Goal: Information Seeking & Learning: Compare options

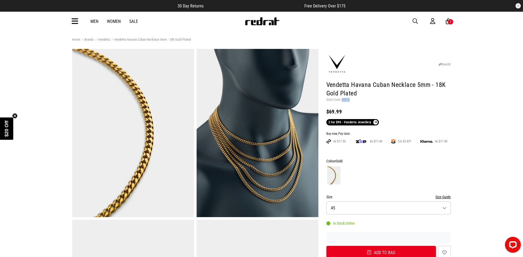
click at [416, 20] on span "button" at bounding box center [415, 21] width 5 height 6
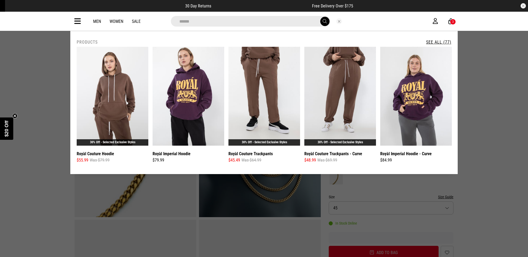
type input "*****"
click at [320, 17] on button "submit" at bounding box center [324, 21] width 9 height 9
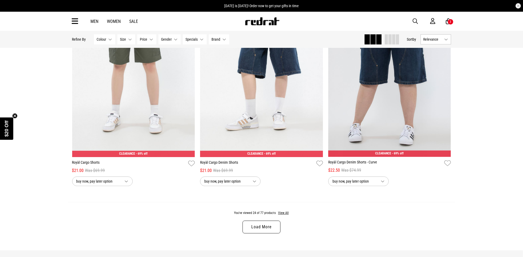
scroll to position [1693, 0]
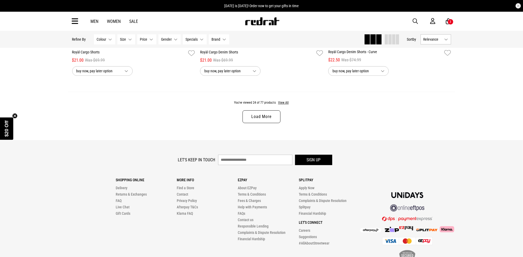
click at [258, 119] on link "Load More" at bounding box center [262, 116] width 38 height 13
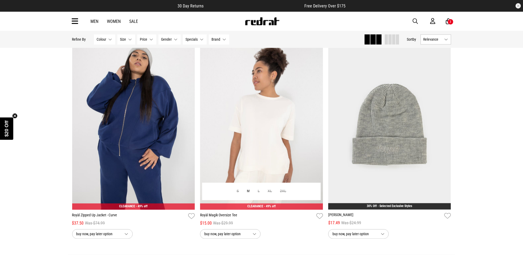
scroll to position [3362, 0]
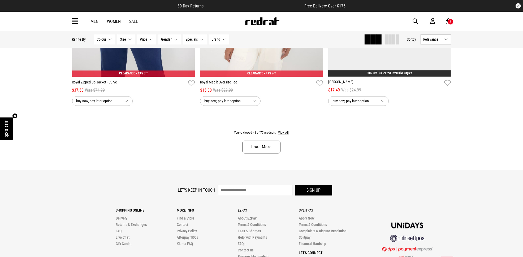
click at [264, 149] on link "Load More" at bounding box center [262, 146] width 38 height 13
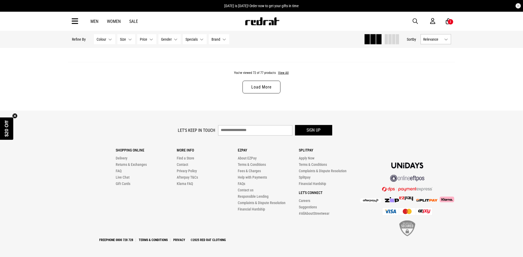
scroll to position [5074, 0]
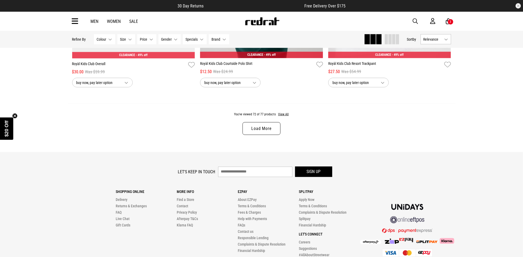
click at [254, 24] on img at bounding box center [262, 21] width 35 height 8
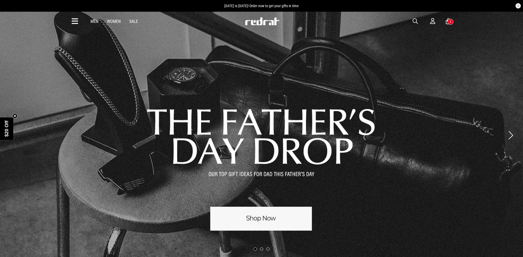
click at [413, 20] on span "button" at bounding box center [415, 21] width 5 height 6
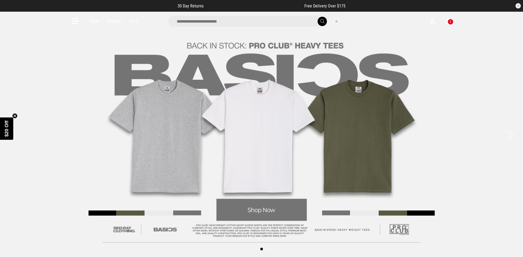
click at [280, 23] on input "search" at bounding box center [248, 21] width 160 height 11
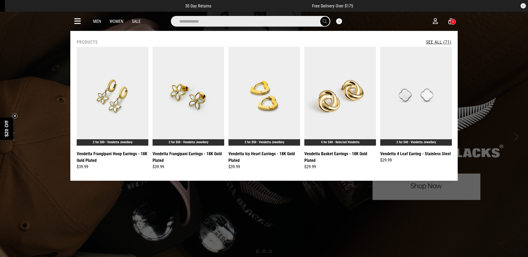
type input "**********"
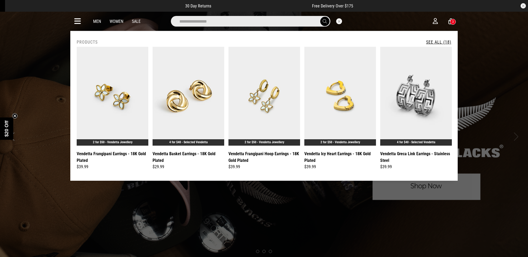
click at [323, 22] on span "submit" at bounding box center [325, 21] width 4 height 5
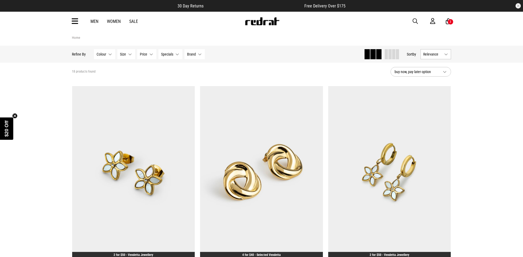
click at [413, 20] on span "button" at bounding box center [415, 21] width 5 height 6
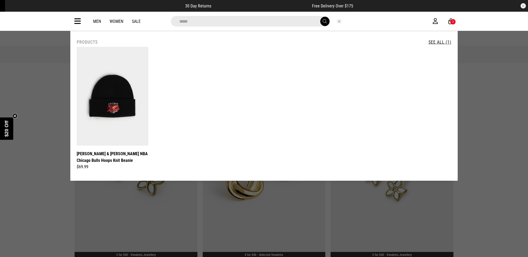
type input "**********"
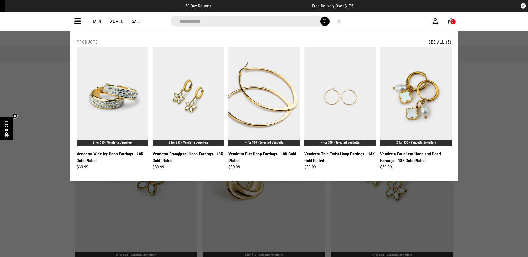
click at [320, 17] on button "submit" at bounding box center [324, 21] width 9 height 9
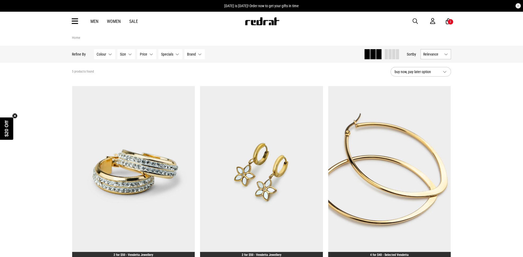
click at [415, 18] on div "Men Women Sale Sign in New Back Footwear Back Mens Back Womens Back Youth & Kid…" at bounding box center [262, 21] width 388 height 19
click at [416, 19] on span "button" at bounding box center [415, 21] width 5 height 6
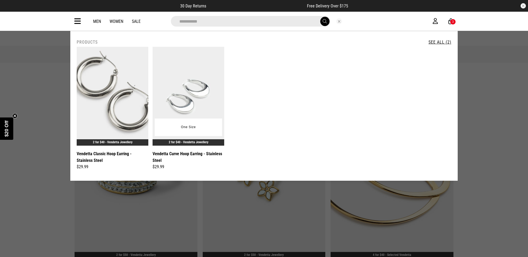
type input "**********"
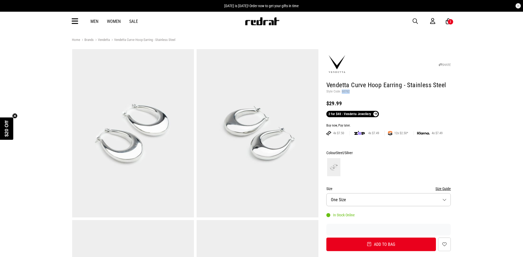
drag, startPoint x: 349, startPoint y: 91, endPoint x: 341, endPoint y: 92, distance: 7.5
click at [341, 92] on p "Style Code: 60762" at bounding box center [389, 91] width 125 height 4
copy p "60762"
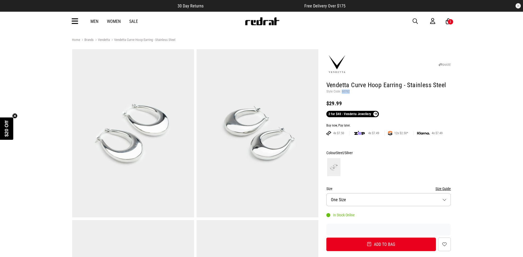
click at [417, 23] on span "button" at bounding box center [415, 21] width 5 height 6
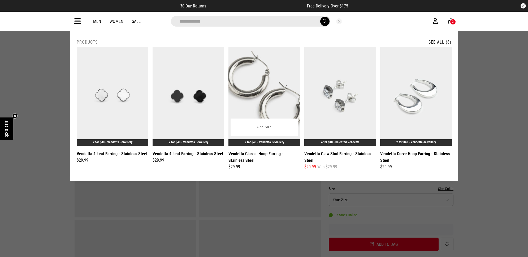
type input "**********"
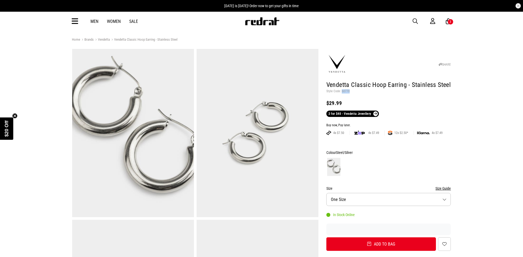
drag, startPoint x: 349, startPoint y: 92, endPoint x: 342, endPoint y: 92, distance: 6.9
click at [342, 92] on p "Style Code: 60770" at bounding box center [389, 91] width 125 height 4
copy p "60770"
